Goal: Find specific page/section: Find specific page/section

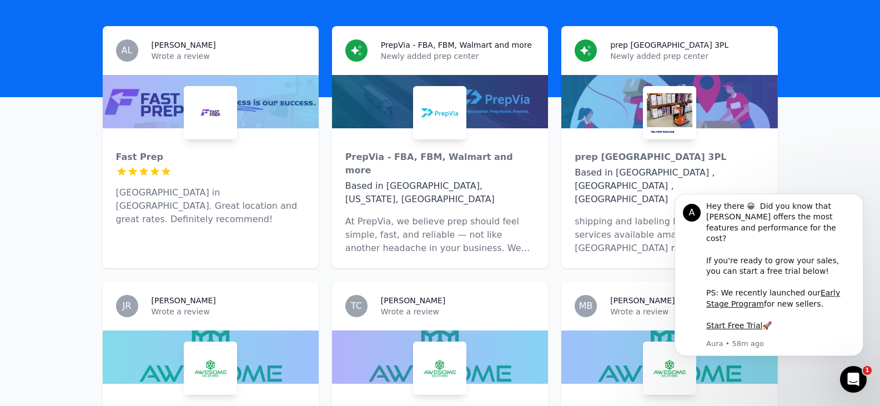
scroll to position [355, 0]
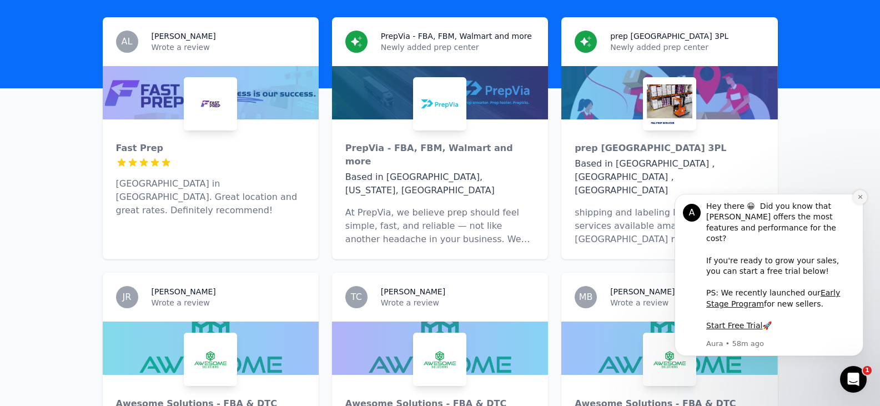
click at [859, 200] on icon "Dismiss notification" at bounding box center [860, 197] width 6 height 6
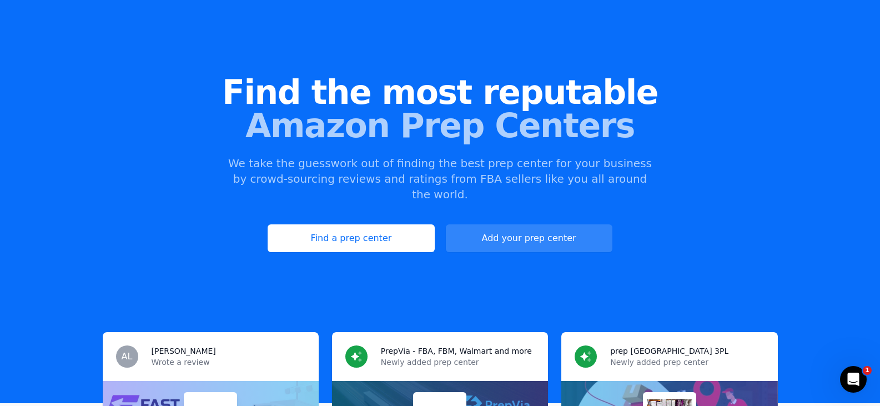
scroll to position [45, 0]
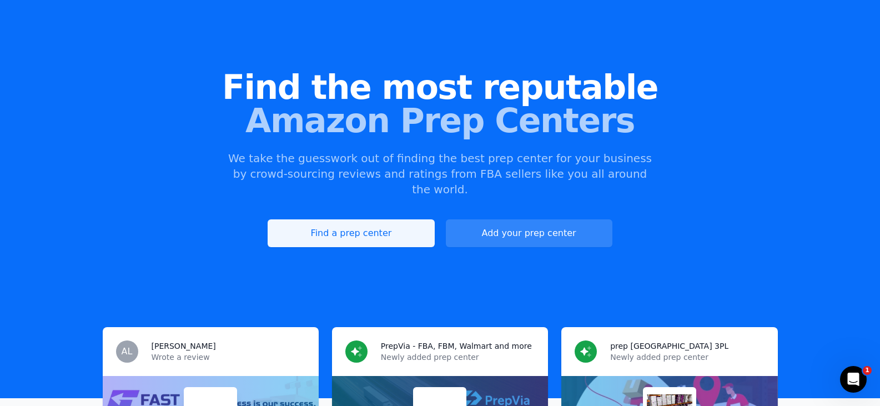
click at [349, 219] on link "Find a prep center" at bounding box center [351, 233] width 167 height 28
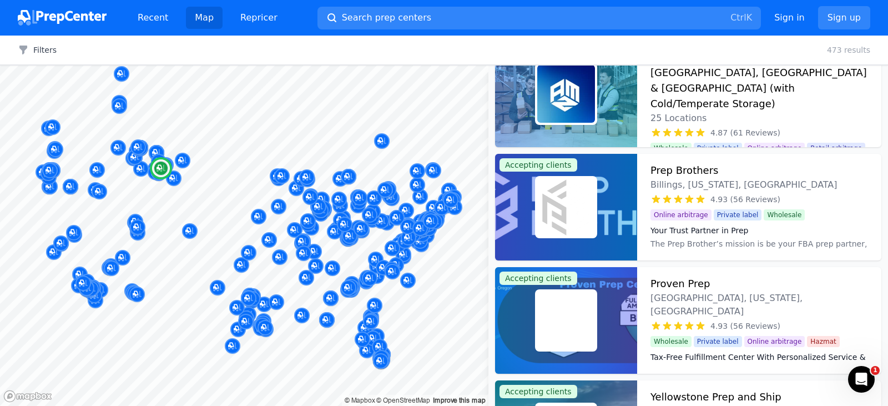
scroll to position [491, 0]
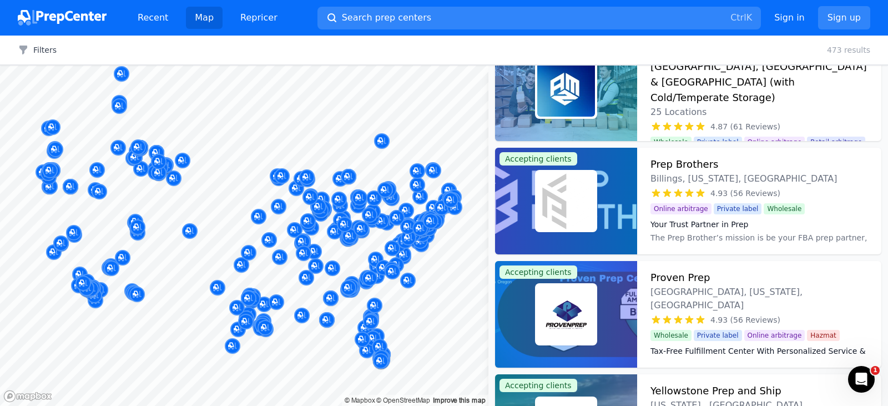
click at [66, 22] on img at bounding box center [62, 18] width 89 height 16
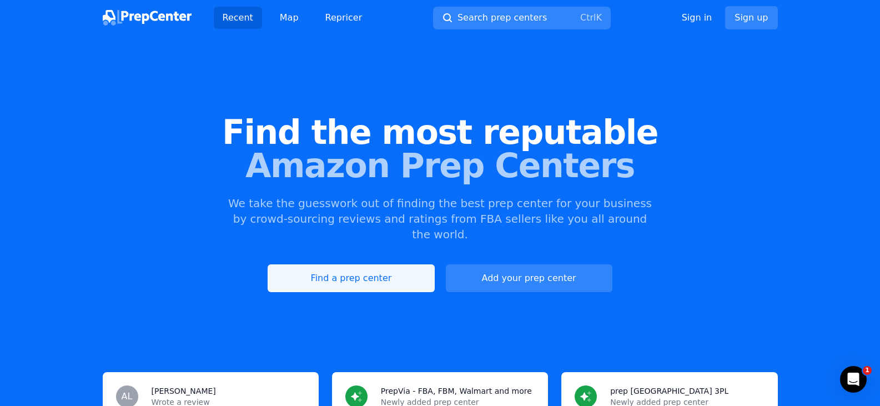
click at [369, 265] on link "Find a prep center" at bounding box center [351, 278] width 167 height 28
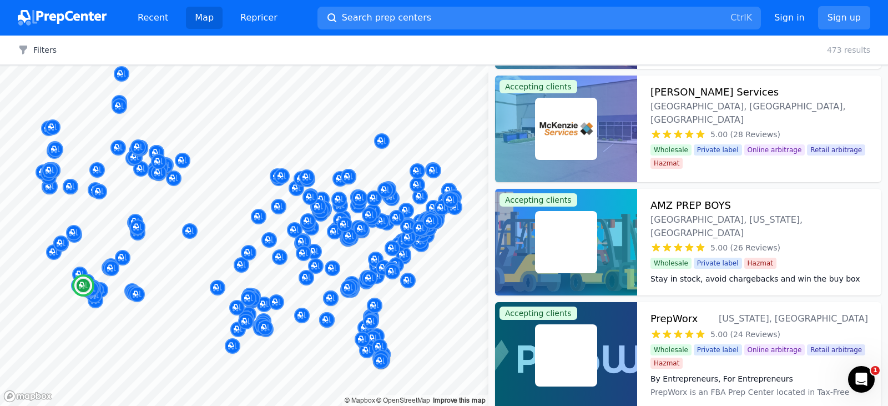
scroll to position [1244, 0]
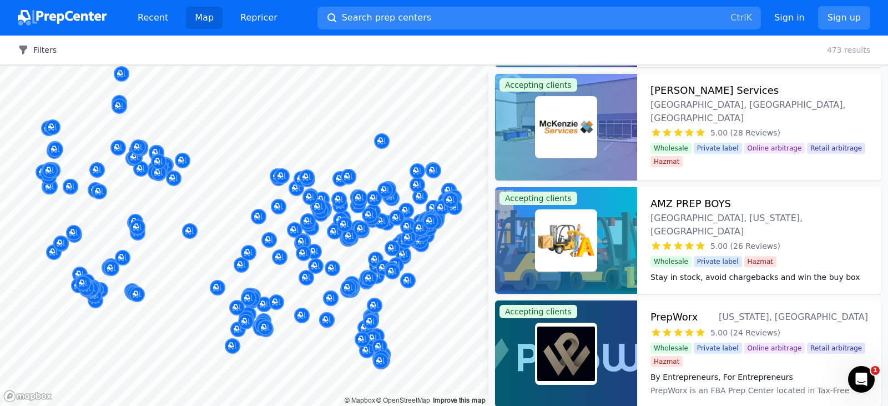
click at [26, 54] on icon "button" at bounding box center [23, 49] width 11 height 11
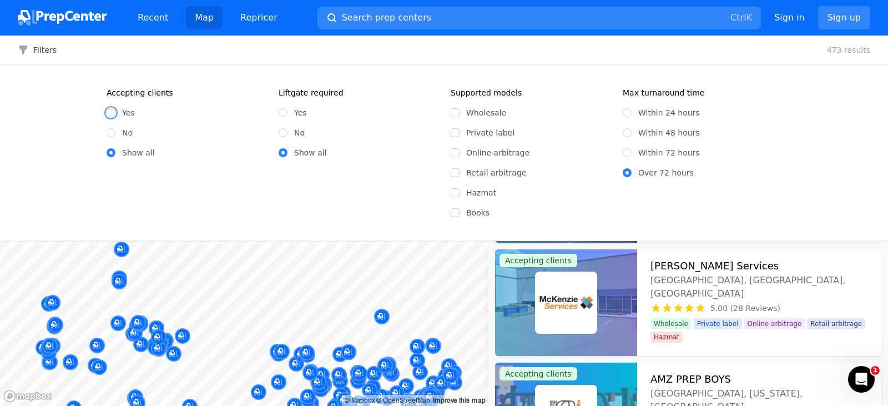
click at [112, 110] on input "Yes" at bounding box center [111, 112] width 9 height 9
radio input "true"
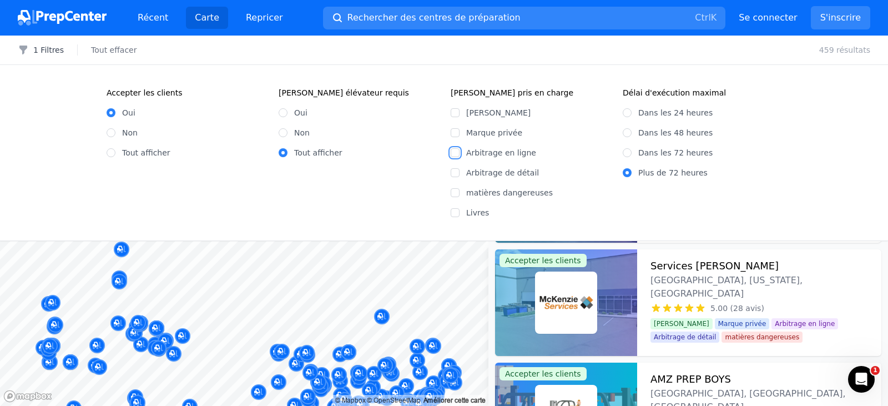
click at [457, 153] on input "Arbitrage en ligne" at bounding box center [455, 152] width 9 height 9
checkbox input "true"
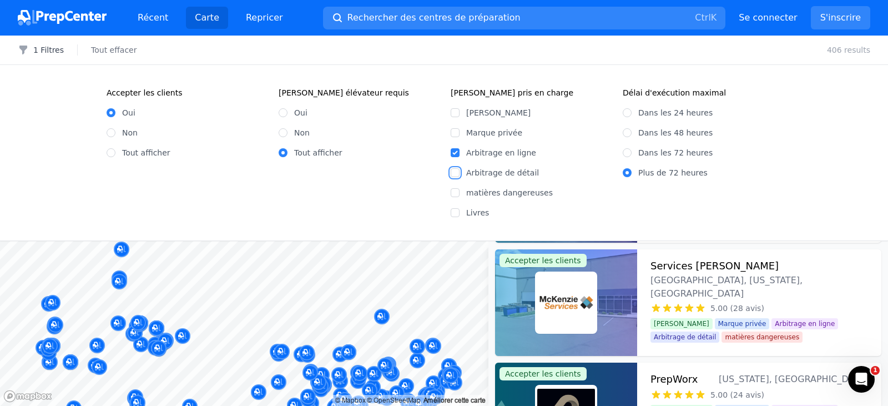
click at [457, 170] on input "Arbitrage de détail" at bounding box center [455, 172] width 9 height 9
checkbox input "true"
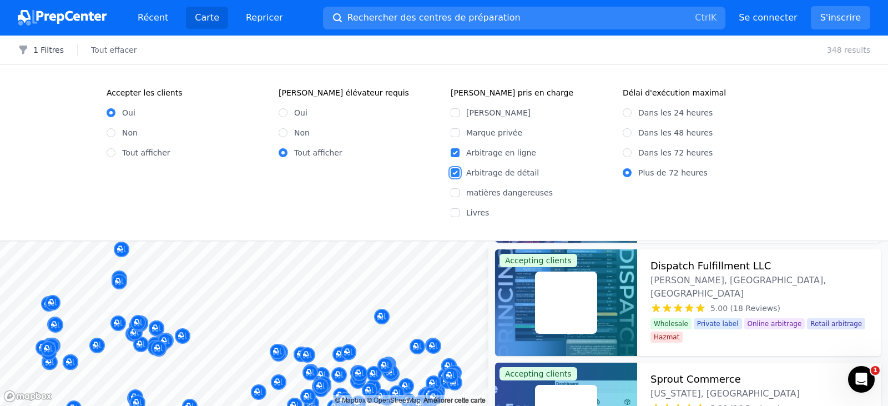
scroll to position [904, 0]
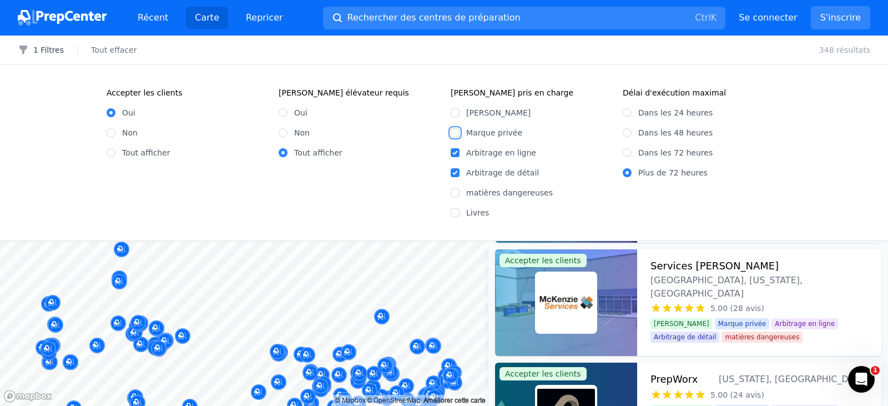
click at [457, 130] on input "Marque privée" at bounding box center [455, 132] width 9 height 9
checkbox input "true"
click at [458, 109] on input "[PERSON_NAME]" at bounding box center [455, 112] width 9 height 9
checkbox input "true"
click at [454, 195] on input "matières dangereuses" at bounding box center [455, 192] width 9 height 9
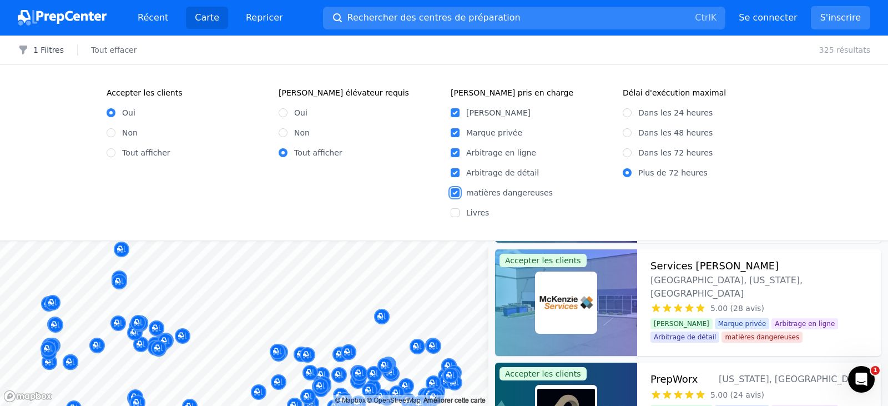
checkbox input "true"
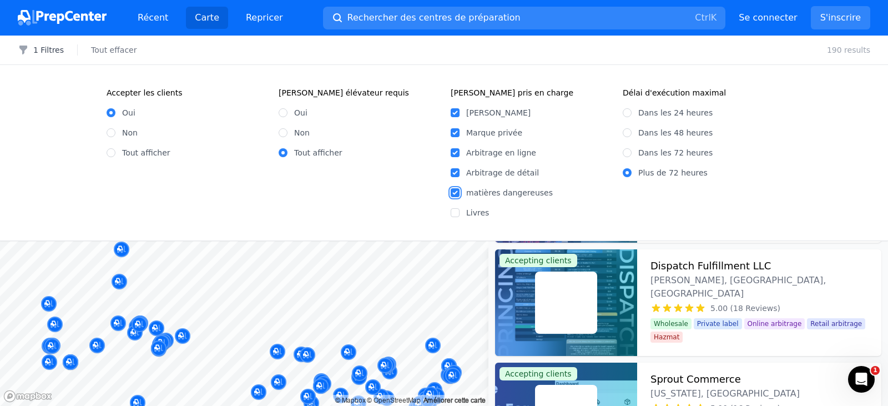
scroll to position [565, 0]
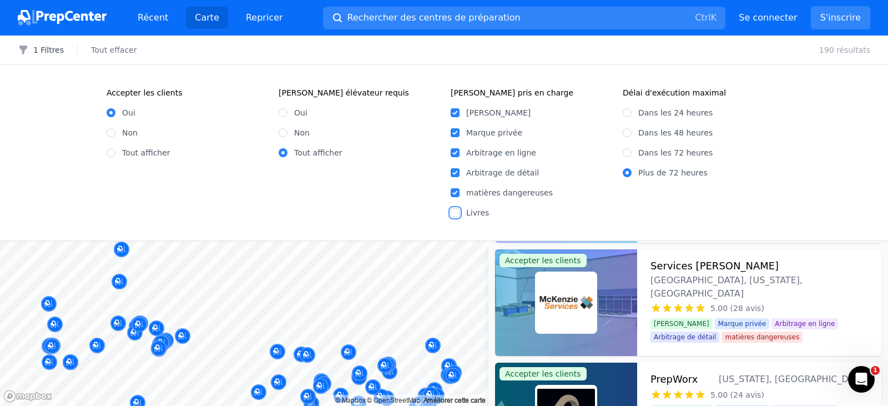
click at [454, 215] on input "Livres" at bounding box center [455, 212] width 9 height 9
checkbox input "true"
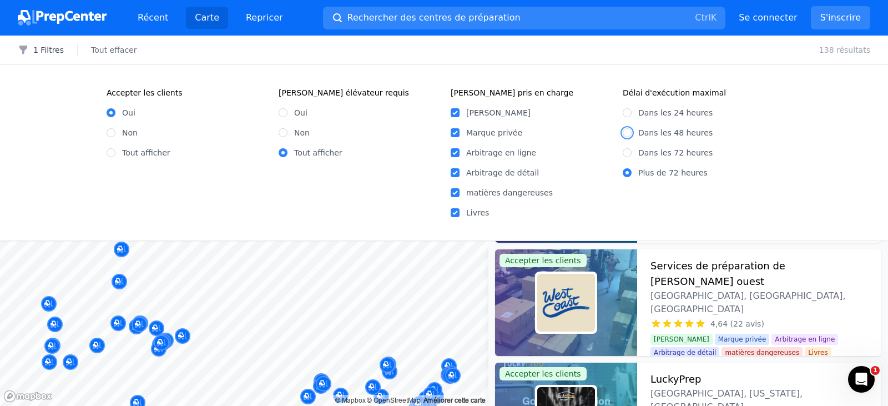
click at [628, 132] on input "Dans les 48 heures" at bounding box center [627, 132] width 9 height 9
radio input "true"
click at [775, 150] on div "Dans les 72 heures" at bounding box center [702, 152] width 159 height 11
click at [627, 154] on input "Dans les 72 heures" at bounding box center [627, 152] width 9 height 9
radio input "true"
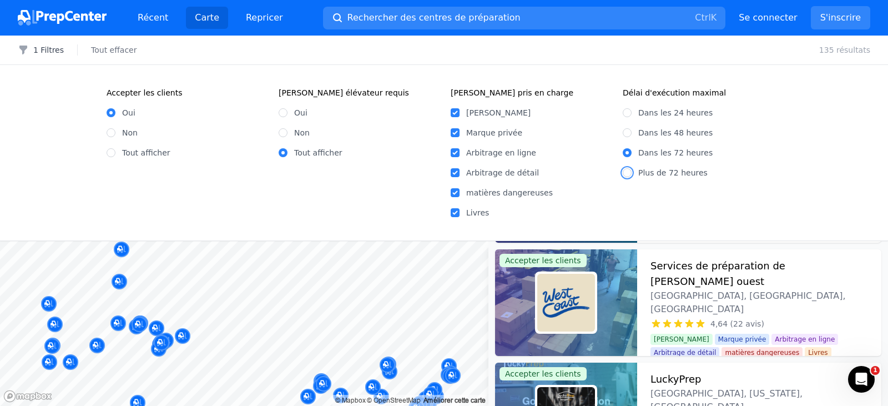
click at [630, 173] on input "Plus de 72 heures" at bounding box center [627, 172] width 9 height 9
radio input "true"
click at [626, 153] on input "Dans les 72 heures" at bounding box center [627, 152] width 9 height 9
radio input "true"
click at [627, 132] on input "Dans les 48 heures" at bounding box center [627, 132] width 9 height 9
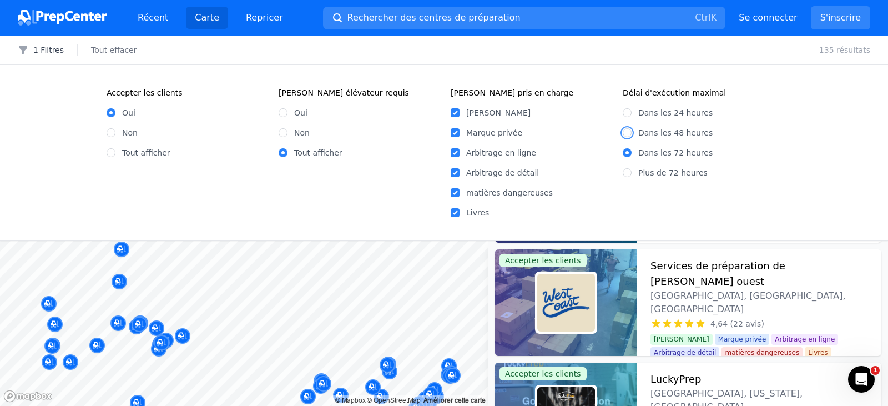
radio input "true"
click at [629, 155] on input "Dans les 72 heures" at bounding box center [627, 152] width 9 height 9
radio input "true"
click at [759, 179] on fieldset "Délai d'exécution maximal Dans les 24 heures Dans les 48 heures Dans les 72 heu…" at bounding box center [702, 152] width 159 height 131
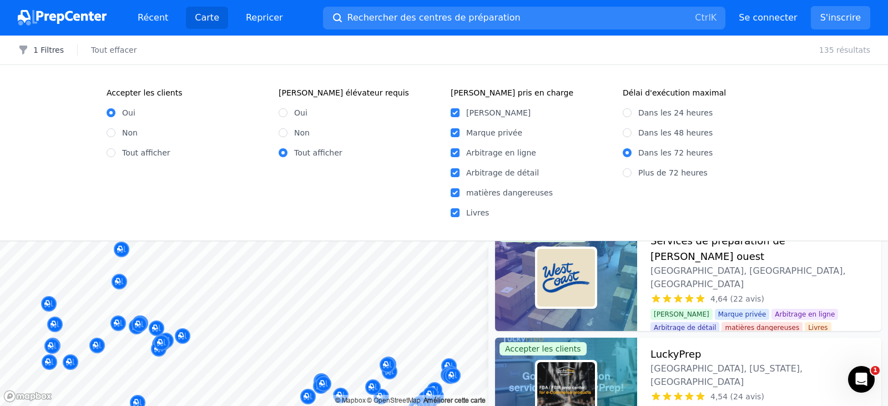
scroll to position [588, 0]
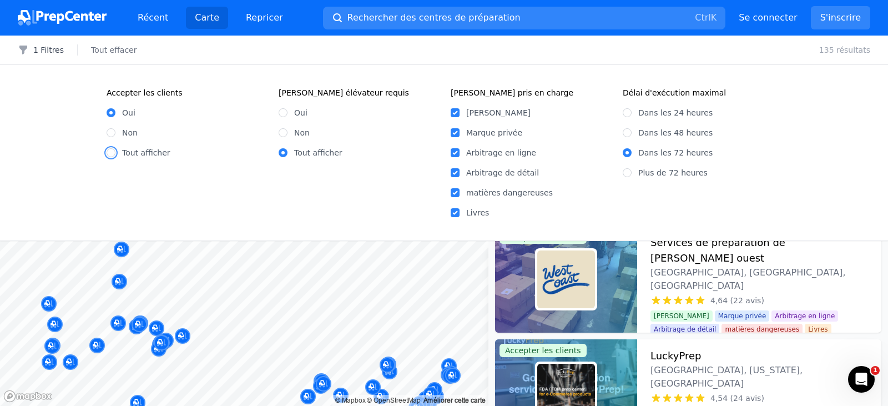
click at [113, 152] on input "Tout afficher" at bounding box center [111, 152] width 9 height 9
radio input "true"
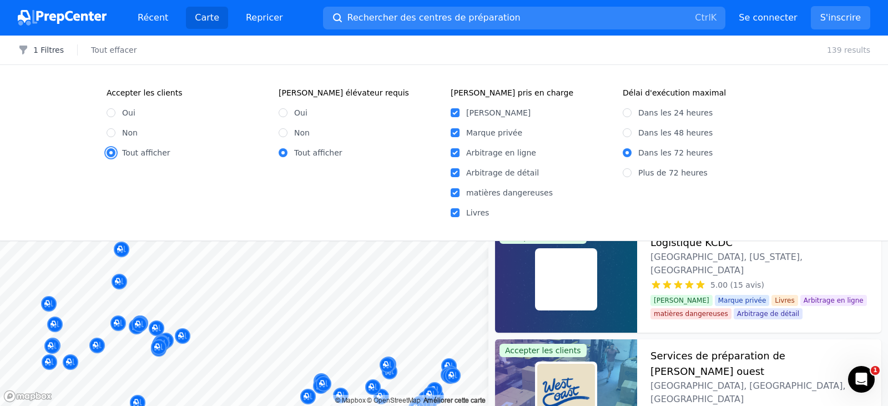
scroll to position [701, 0]
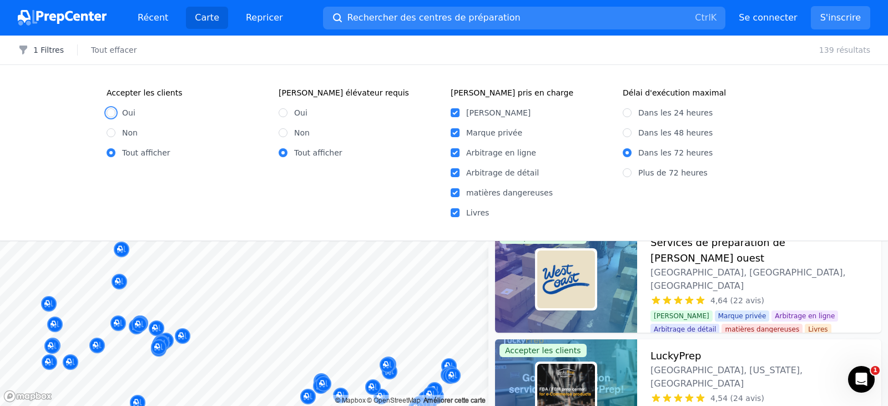
click at [110, 113] on input "Oui" at bounding box center [111, 112] width 9 height 9
radio input "true"
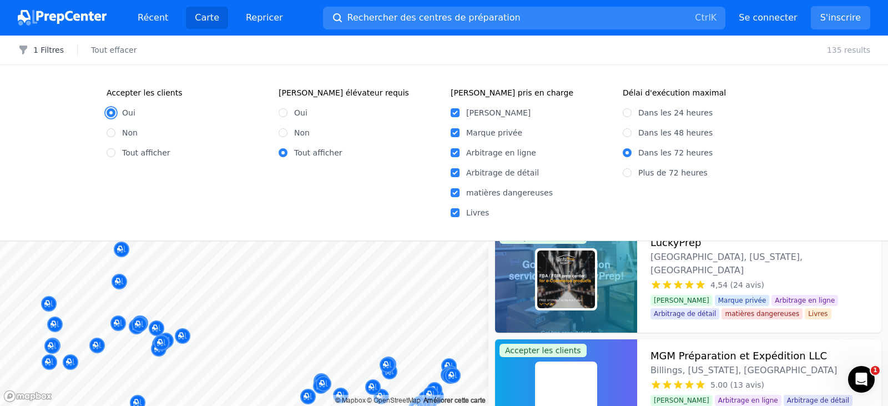
scroll to position [588, 0]
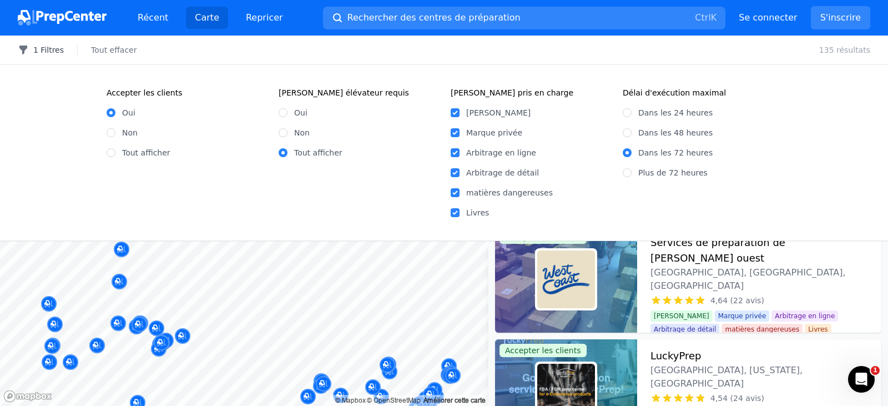
click at [39, 49] on font "1 Filtres" at bounding box center [48, 50] width 31 height 9
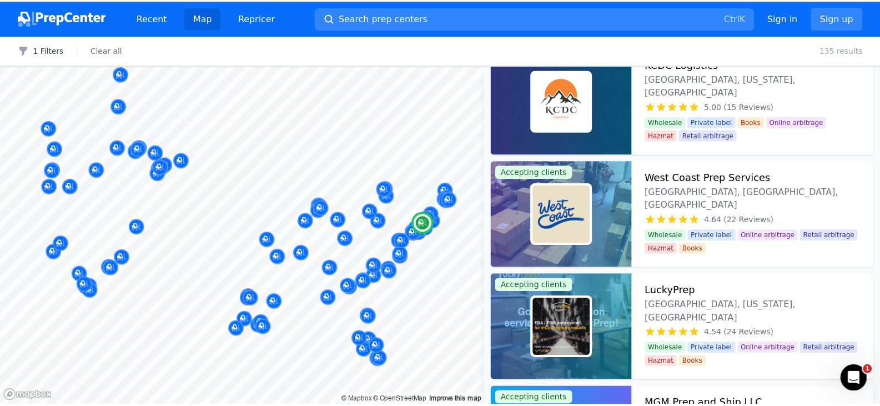
scroll to position [0, 0]
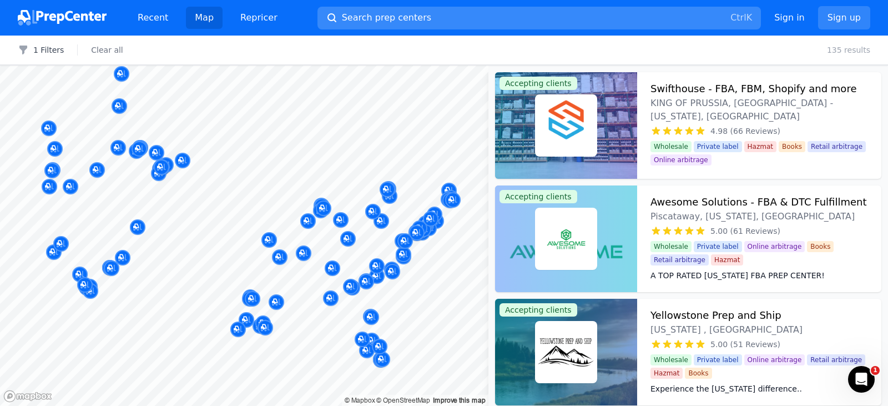
click at [389, 19] on span "Search prep centers" at bounding box center [386, 17] width 89 height 13
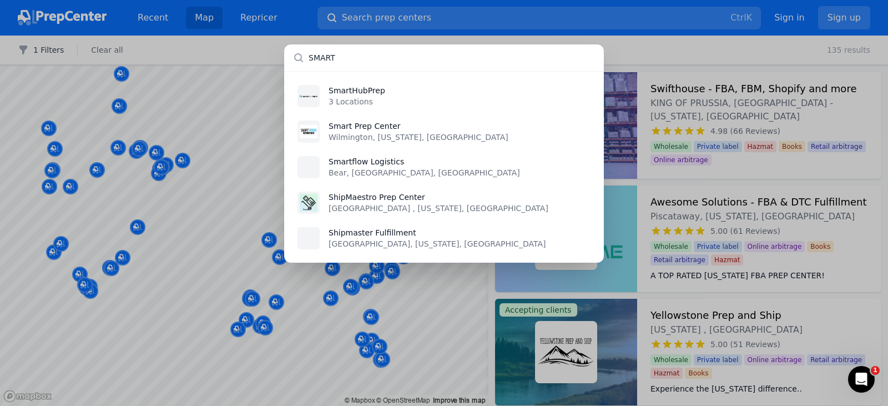
type input "SMART"
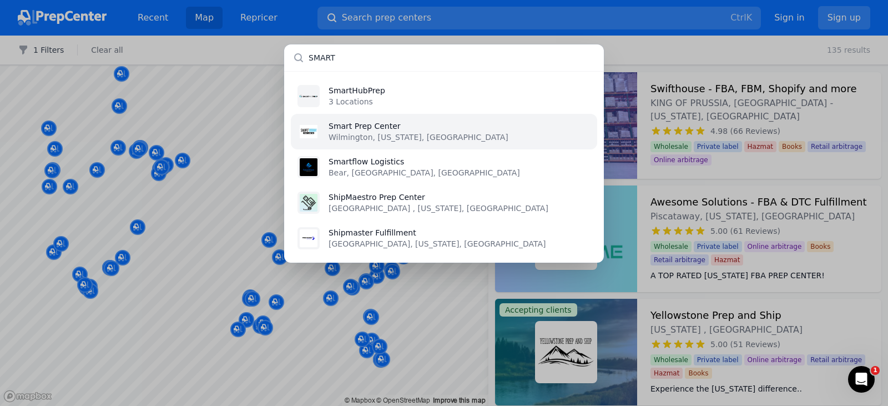
click at [391, 124] on p "Smart Prep Center" at bounding box center [419, 125] width 180 height 11
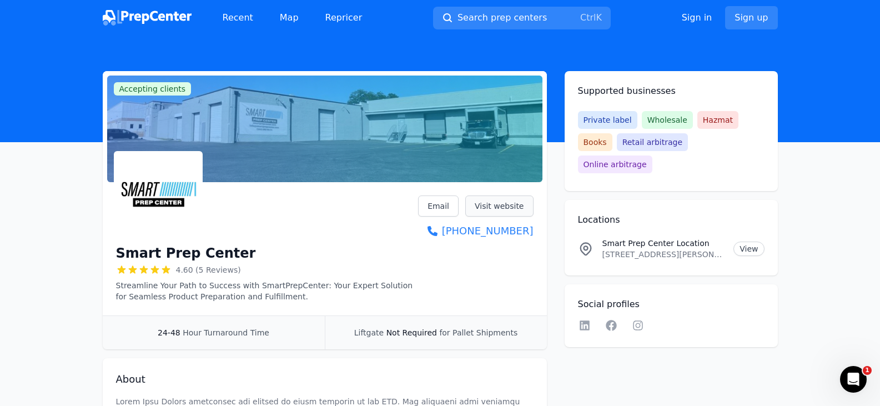
click at [508, 205] on link "Visit website" at bounding box center [499, 205] width 68 height 21
